Goal: Information Seeking & Learning: Learn about a topic

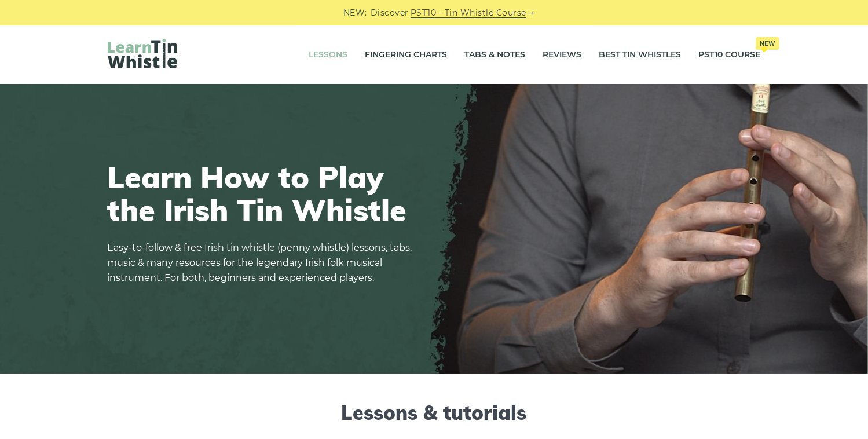
click at [331, 50] on link "Lessons" at bounding box center [328, 55] width 39 height 29
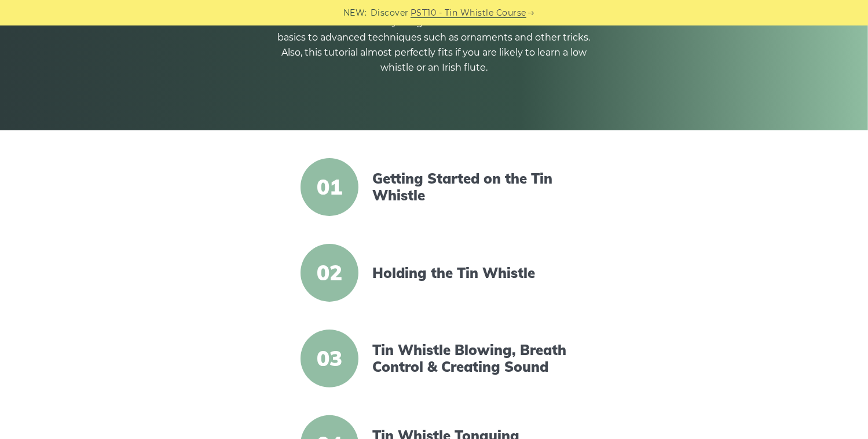
scroll to position [348, 0]
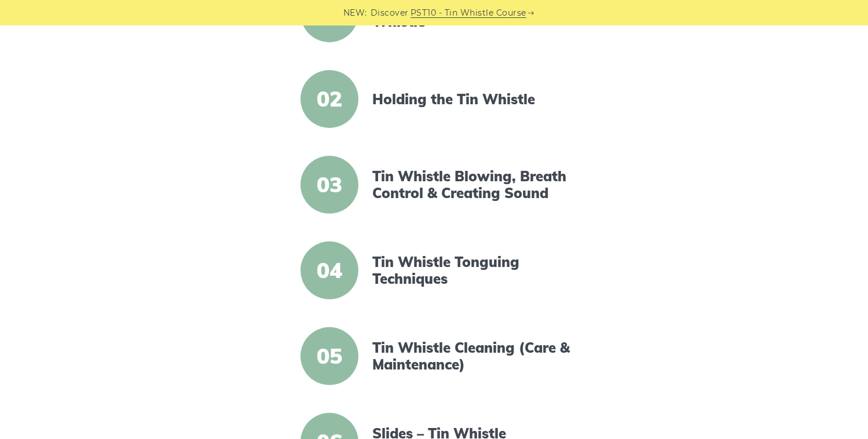
click at [338, 280] on span "04" at bounding box center [330, 271] width 58 height 58
click at [396, 268] on link "Tin Whistle Tonguing Techniques" at bounding box center [472, 271] width 199 height 34
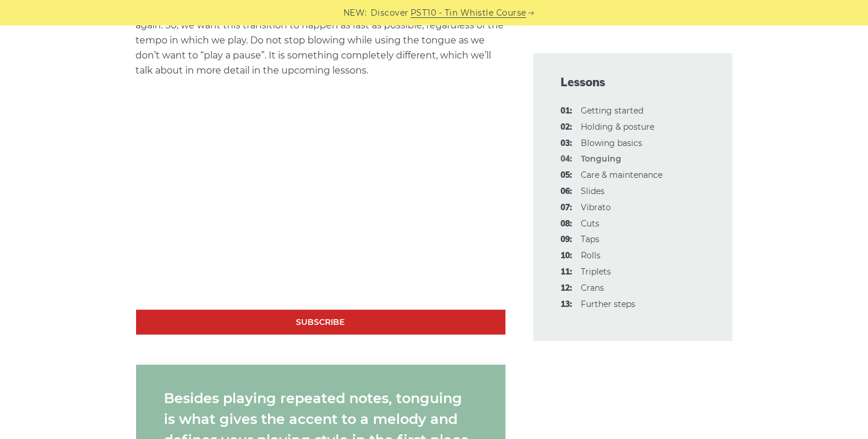
scroll to position [869, 0]
